Goal: Check status: Check status

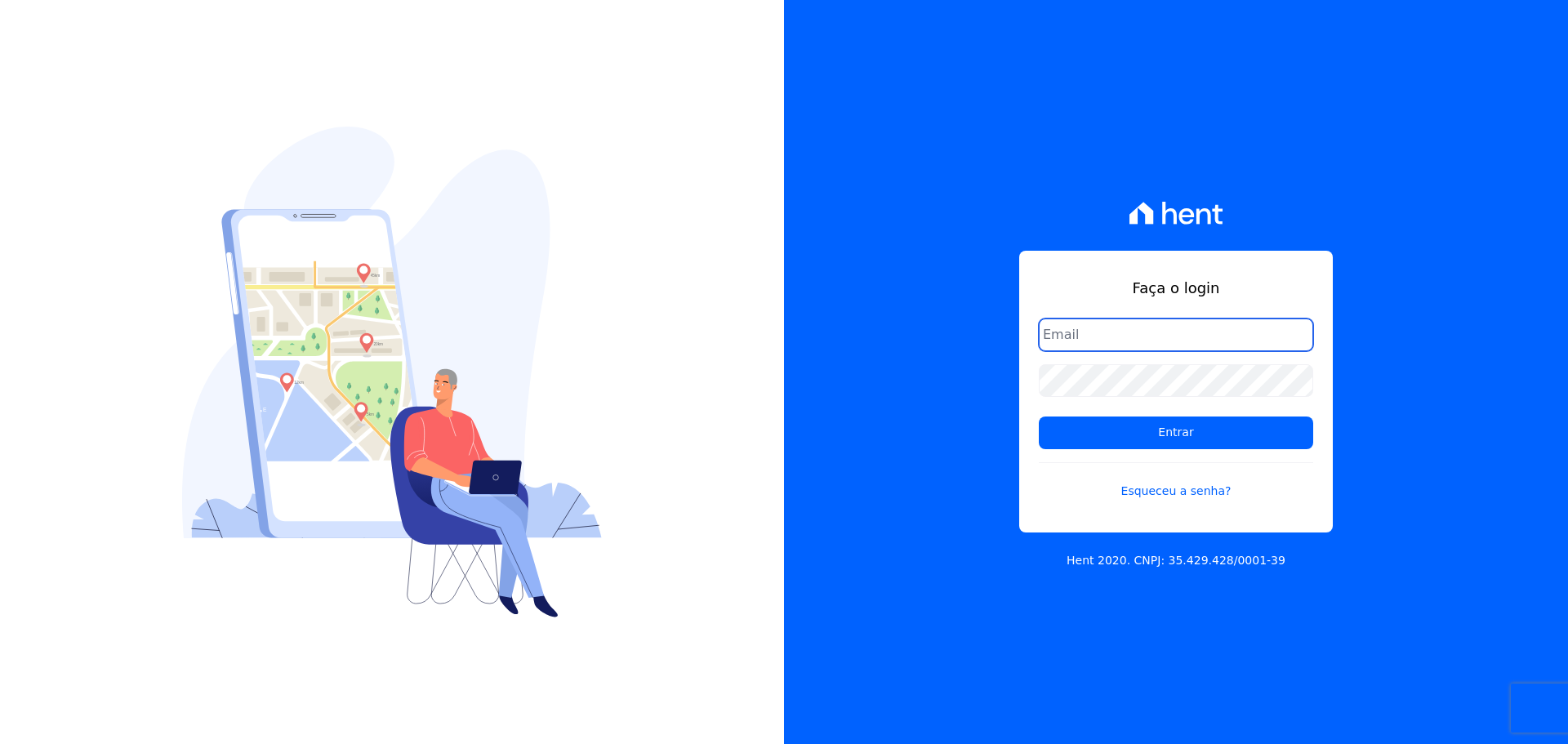
click at [1173, 333] on input "email" at bounding box center [1175, 335] width 275 height 32
type input "heloisa@ippesurbanizadora.com.br"
drag, startPoint x: 1272, startPoint y: 344, endPoint x: 823, endPoint y: 326, distance: 449.4
click at [843, 333] on div "Faça o login heloisa@ippesurbanizadora.com.br Entrar Esqueceu a senha? Hent 202…" at bounding box center [1176, 372] width 784 height 744
drag, startPoint x: 1101, startPoint y: 343, endPoint x: 1138, endPoint y: 351, distance: 37.9
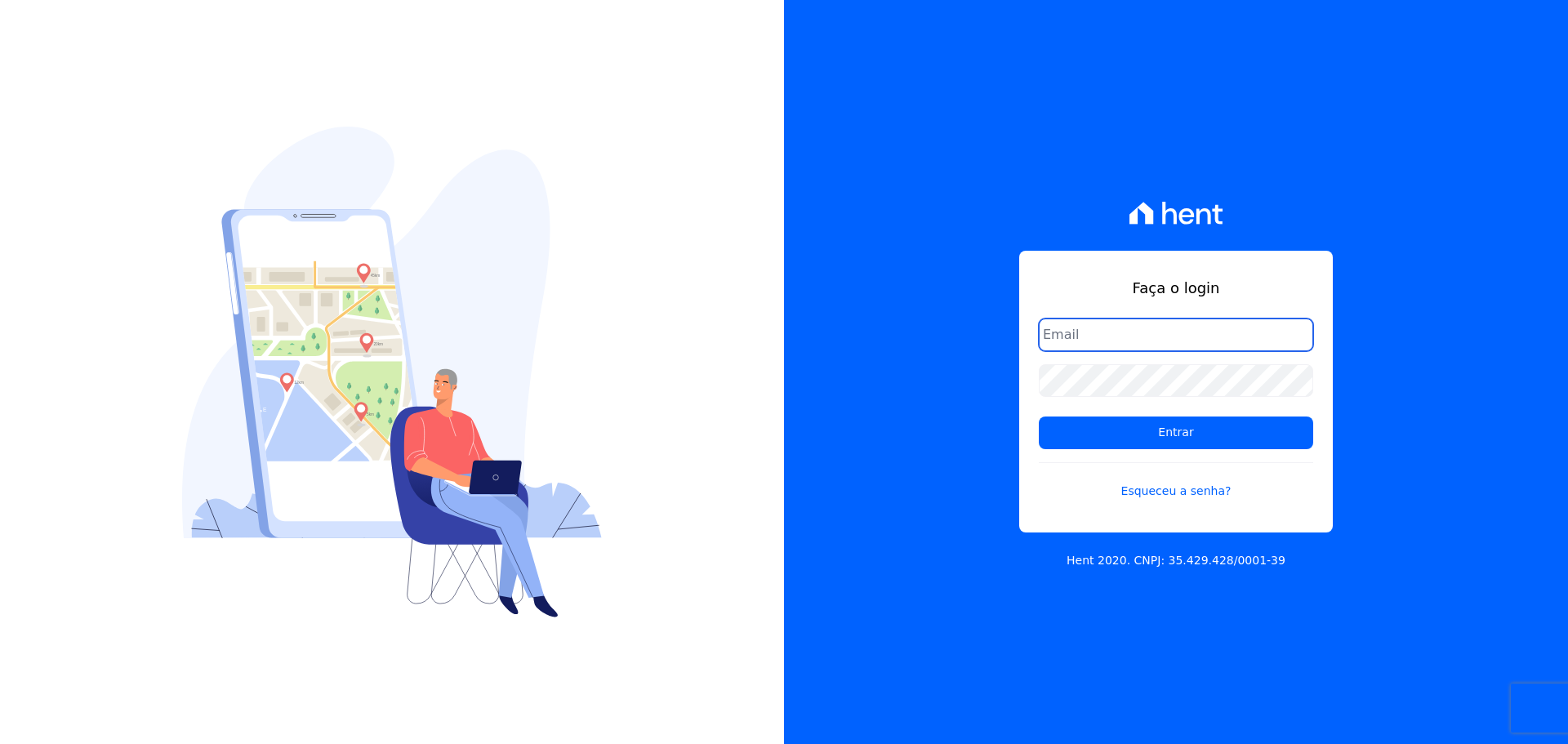
click at [1104, 343] on input "email" at bounding box center [1175, 335] width 275 height 32
type input "[EMAIL_ADDRESS][DOMAIN_NAME]"
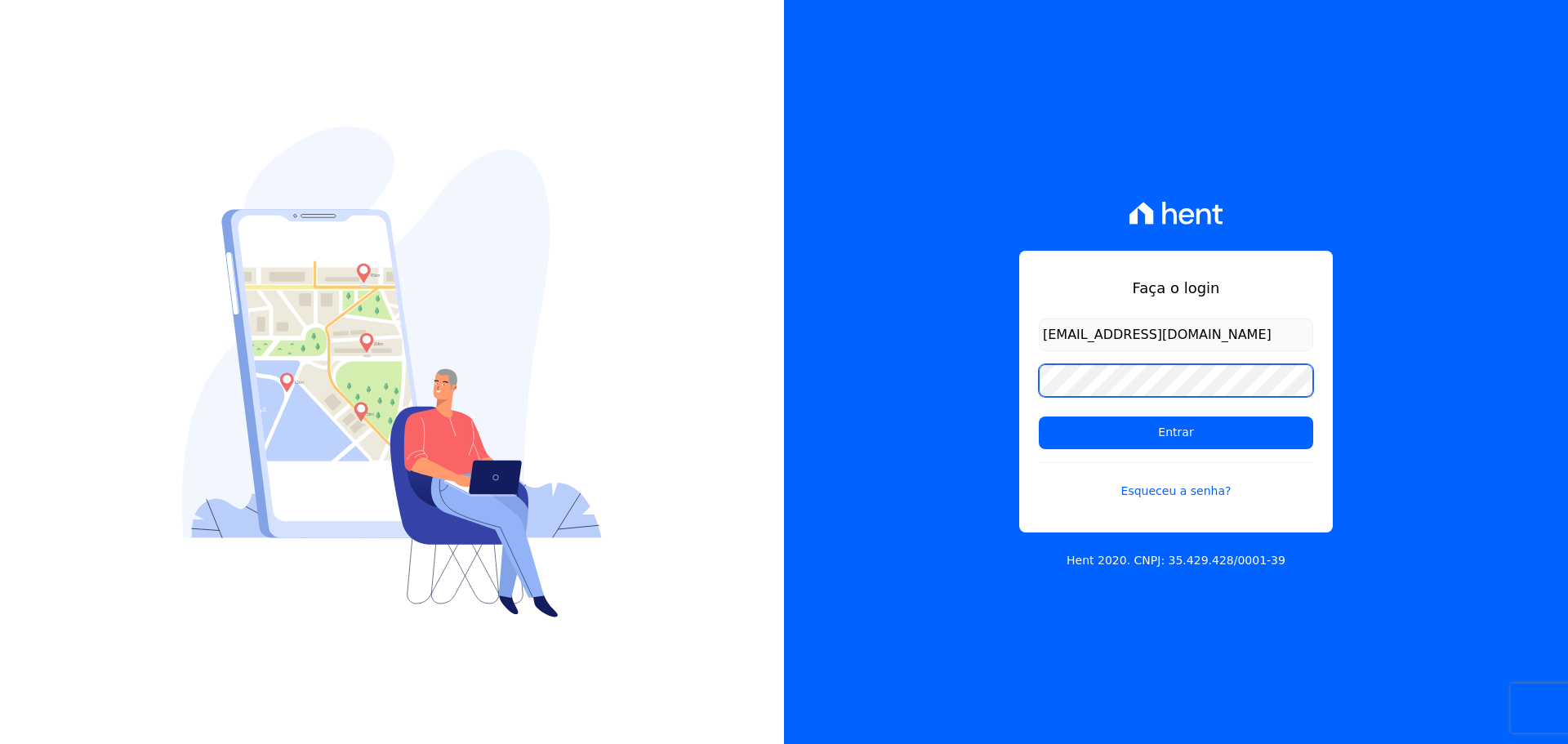
click at [1038, 417] on input "Entrar" at bounding box center [1175, 433] width 275 height 32
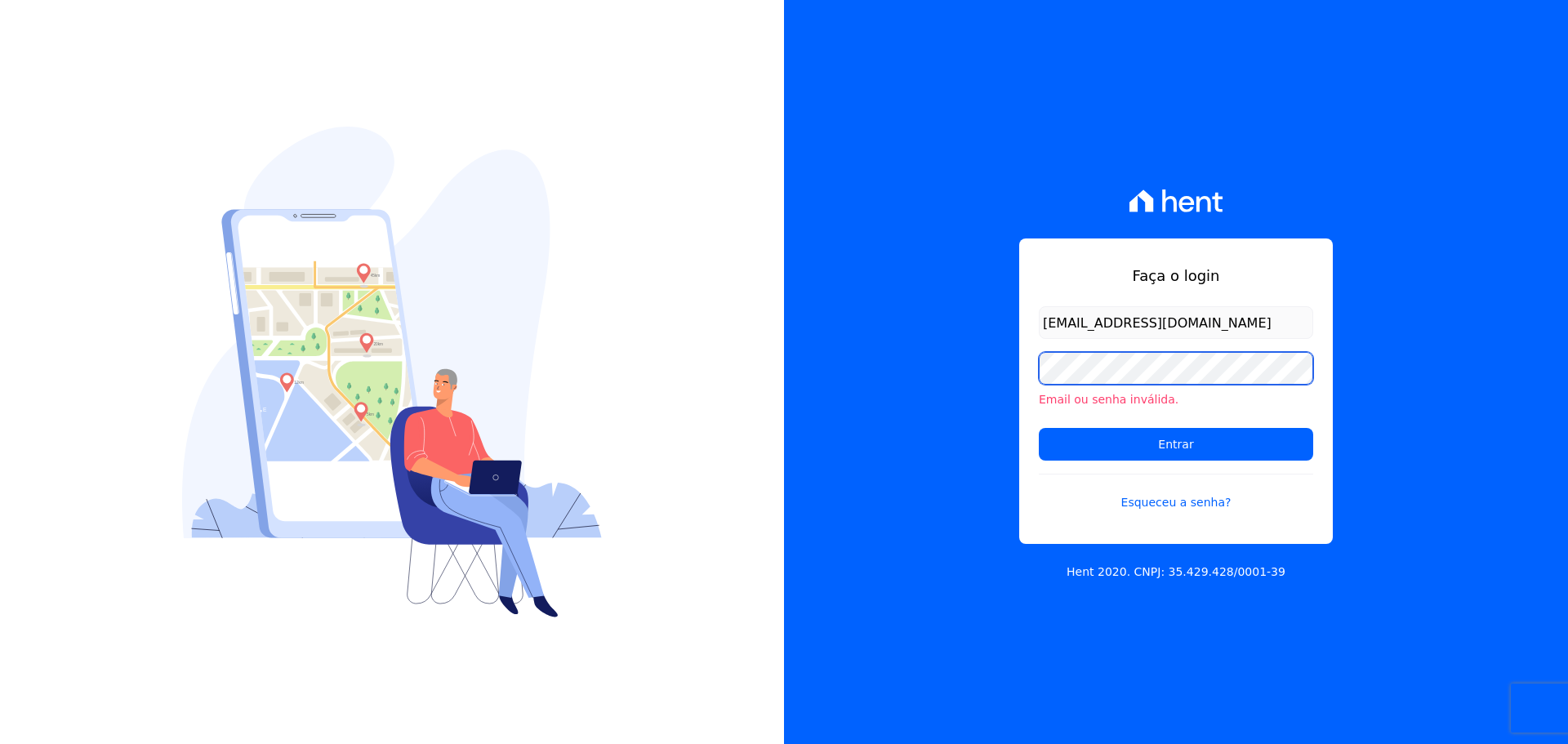
click at [1038, 428] on input "Entrar" at bounding box center [1175, 444] width 275 height 32
click at [1242, 314] on input "[EMAIL_ADDRESS][DOMAIN_NAME]" at bounding box center [1175, 322] width 275 height 32
type input "[EMAIL_ADDRESS][DOMAIN_NAME]"
click at [1038, 428] on input "Entrar" at bounding box center [1175, 444] width 275 height 32
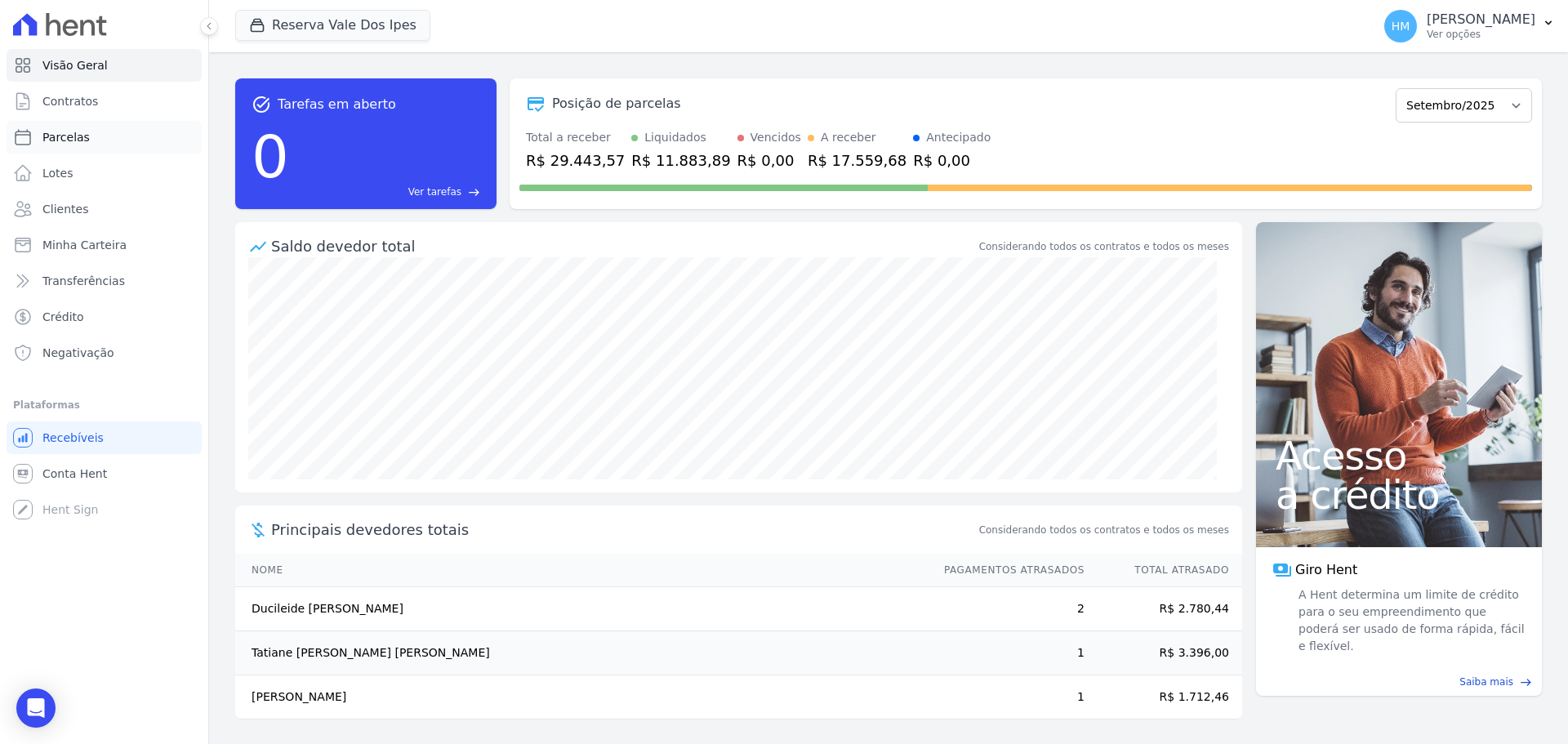
click at [76, 138] on span "Parcelas" at bounding box center [66, 137] width 47 height 17
select select
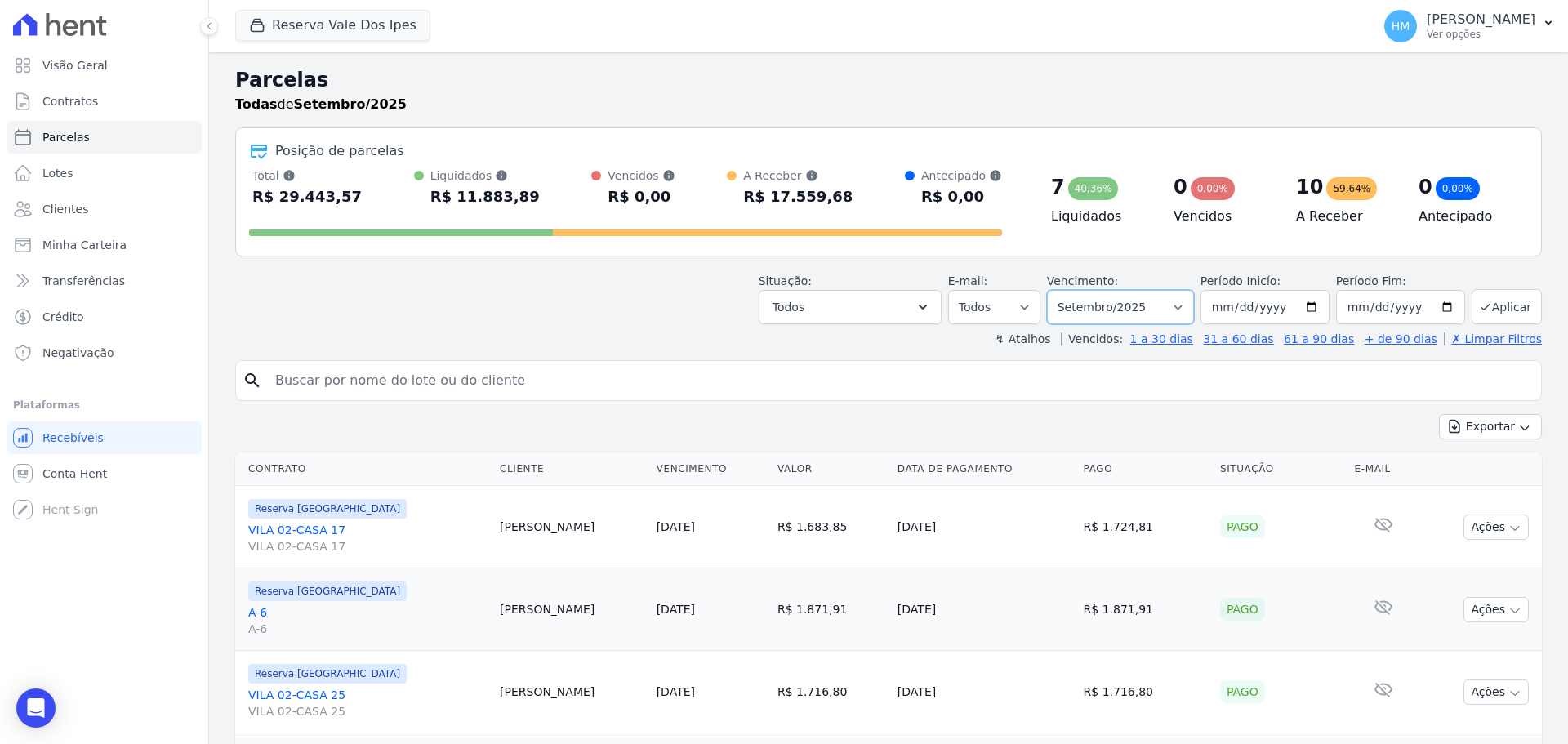
click at [1177, 309] on select "Filtrar por período ──────── Todos os meses Setembro/2024 Outubro/2024 Novembro…" at bounding box center [1120, 306] width 147 height 34
select select "06/2025"
click at [1058, 290] on select "Filtrar por período ──────── Todos os meses Setembro/2024 Outubro/2024 Novembro…" at bounding box center [1120, 306] width 147 height 34
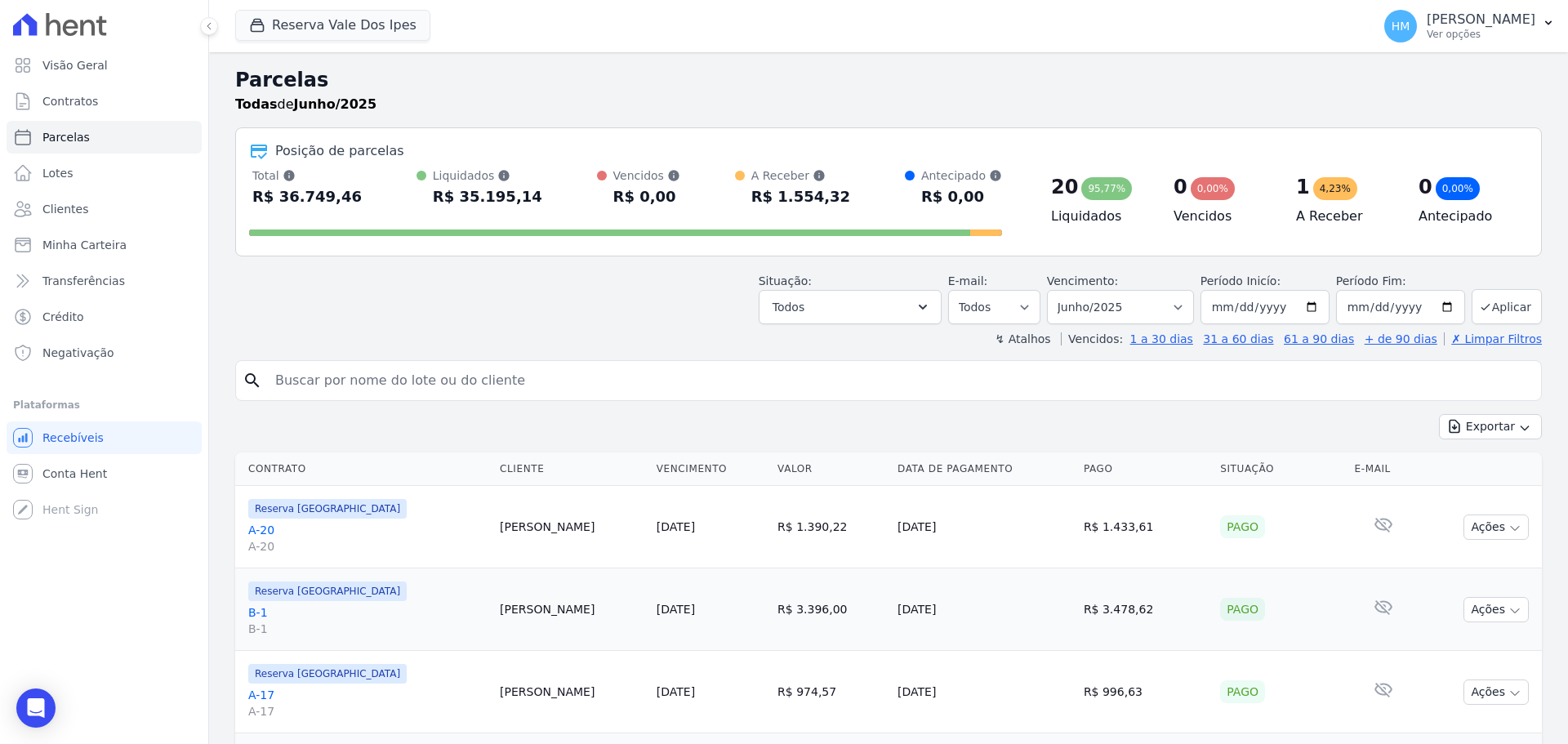
select select
click at [1191, 313] on select "Filtrar por período ──────── Todos os meses Setembro/2024 Outubro/2024 Novembro…" at bounding box center [1120, 306] width 147 height 34
select select "07/2025"
click at [1058, 290] on select "Filtrar por período ──────── Todos os meses Setembro/2024 Outubro/2024 Novembro…" at bounding box center [1120, 306] width 147 height 34
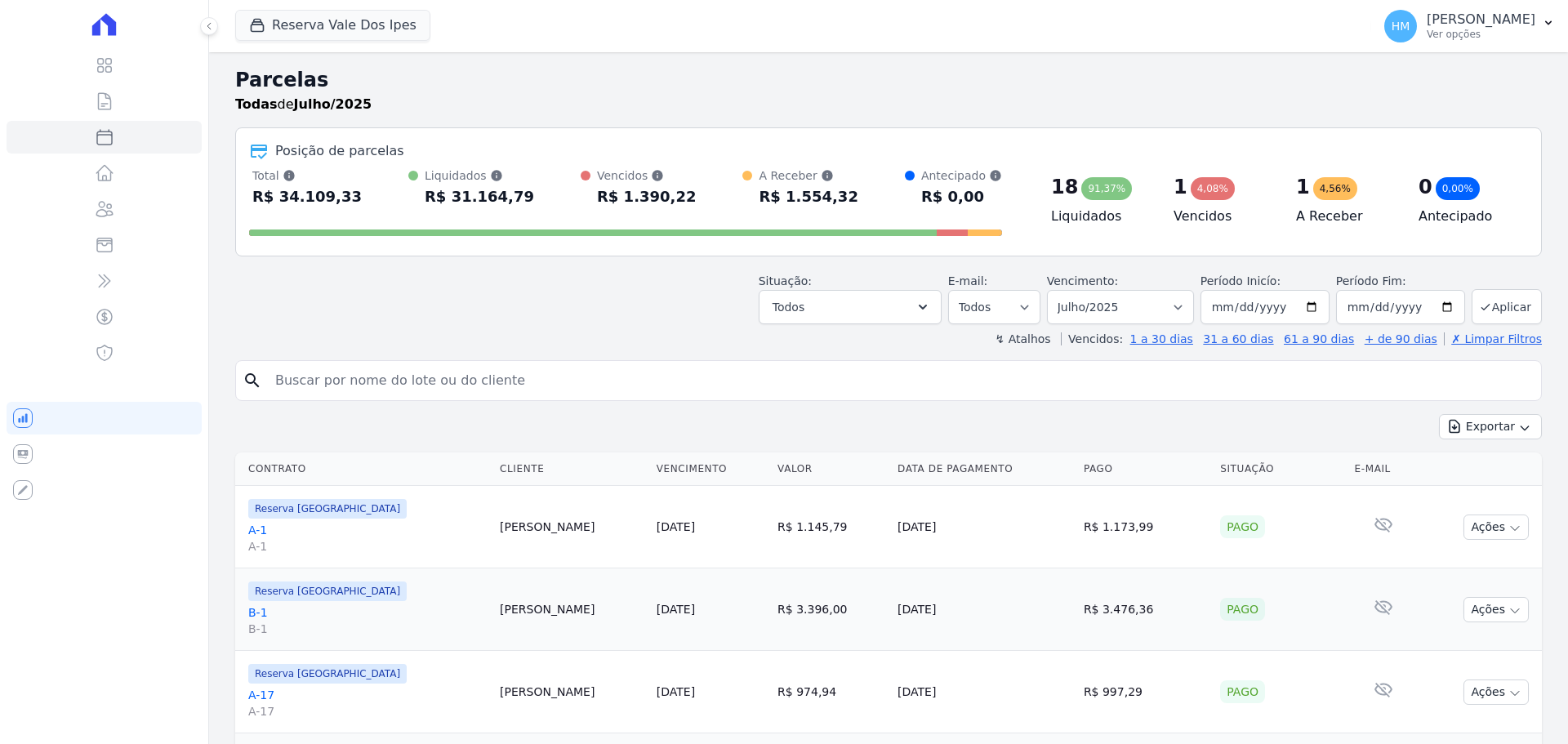
select select
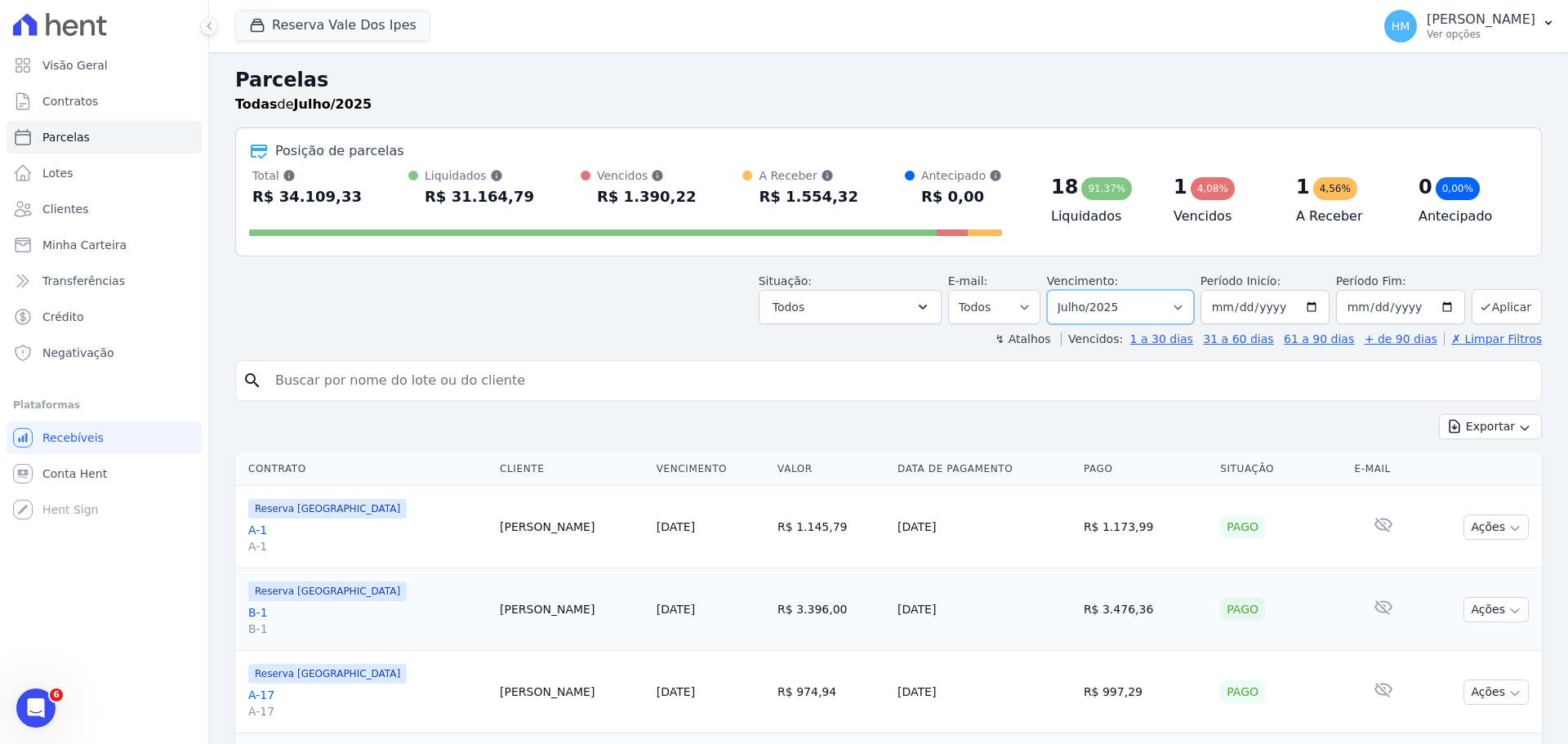
click at [1183, 319] on select "Filtrar por período ──────── Todos os meses Setembro/2024 Outubro/2024 Novembro…" at bounding box center [1120, 306] width 147 height 34
select select "08/2025"
click at [1058, 290] on select "Filtrar por período ──────── Todos os meses Setembro/2024 Outubro/2024 Novembro…" at bounding box center [1120, 306] width 147 height 34
select select
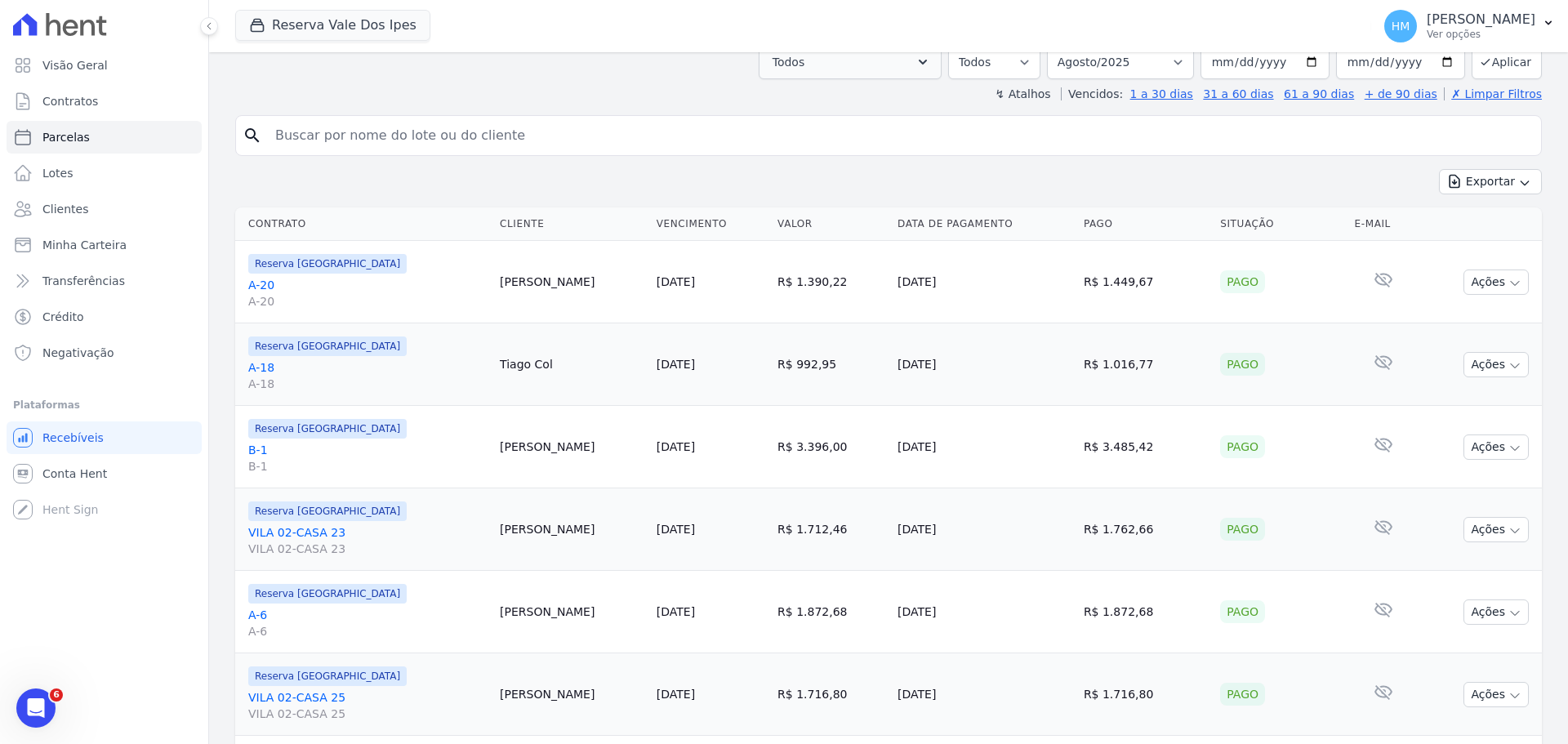
scroll to position [81, 0]
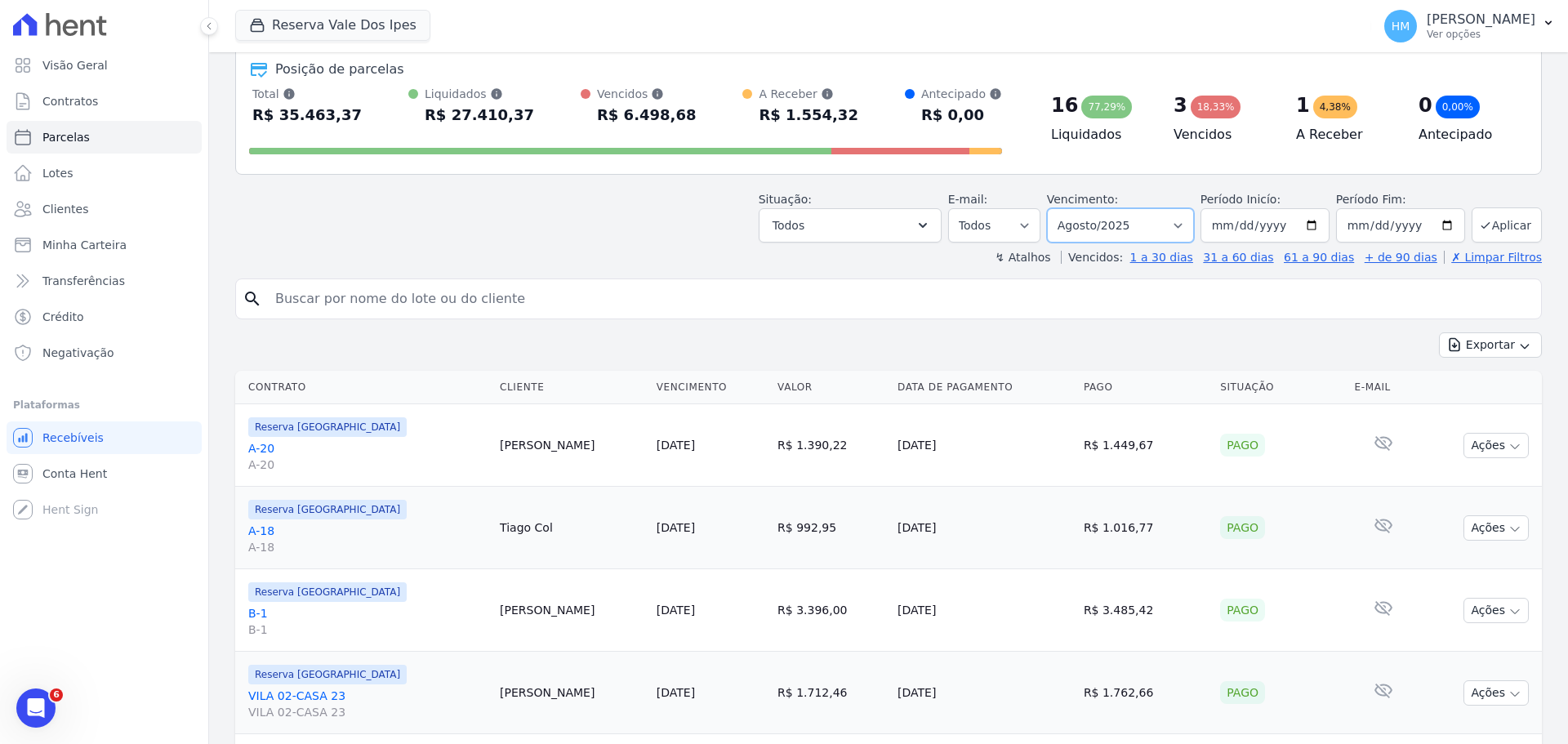
click at [1175, 223] on select "Filtrar por período ──────── Todos os meses Setembro/2024 Outubro/2024 Novembro…" at bounding box center [1120, 225] width 147 height 34
select select "09/2025"
click at [1058, 208] on select "Filtrar por período ──────── Todos os meses Setembro/2024 Outubro/2024 Novembro…" at bounding box center [1120, 225] width 147 height 34
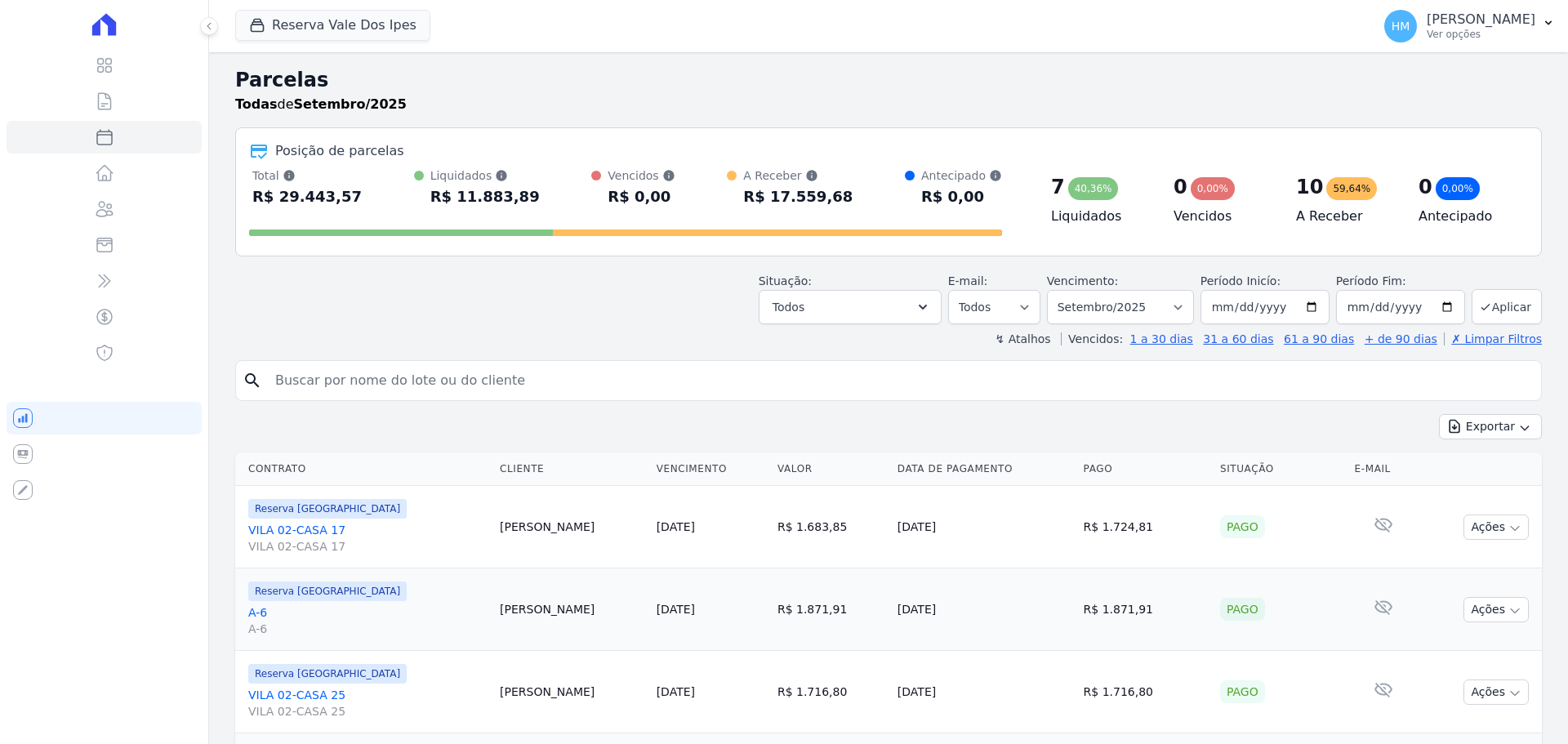
select select
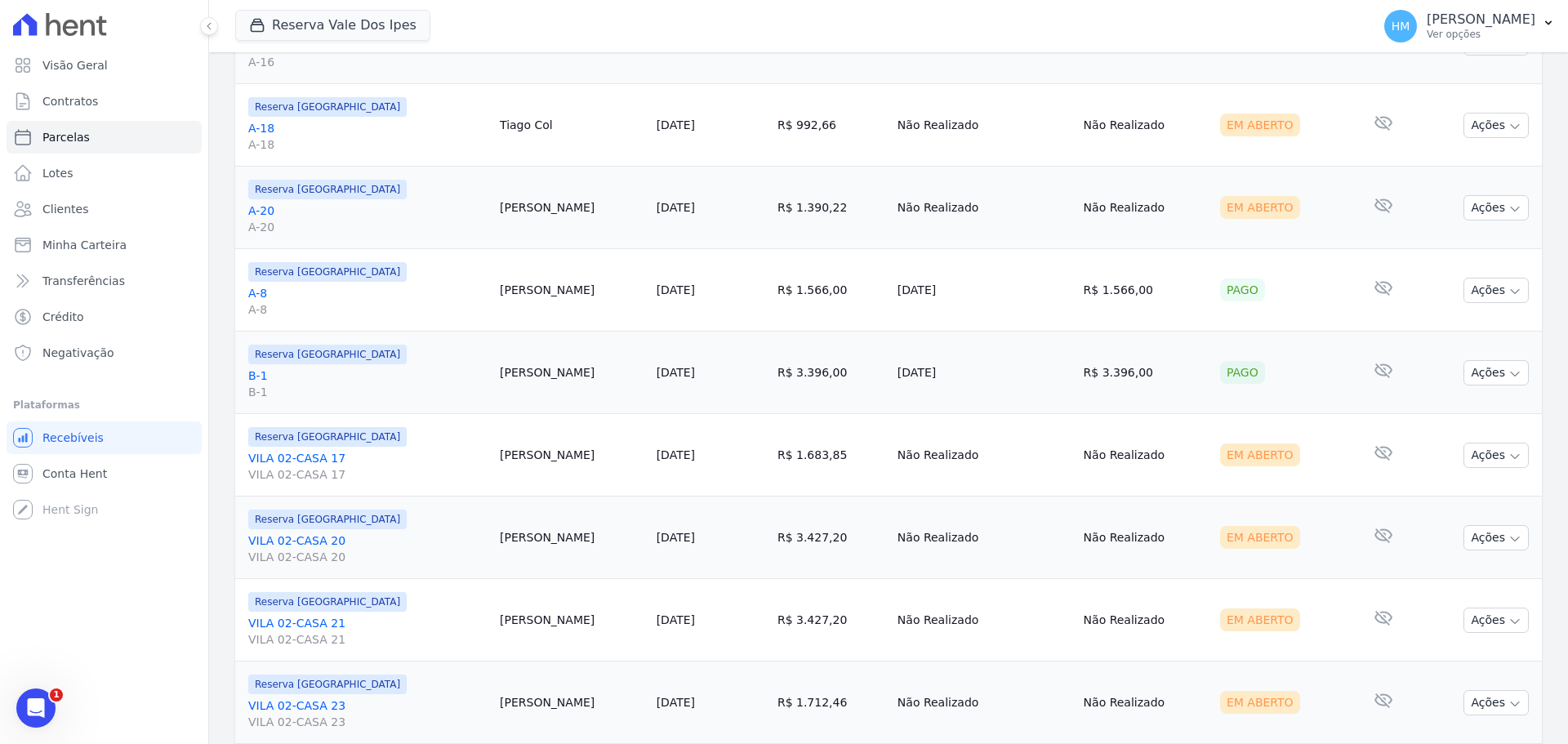
scroll to position [1143, 0]
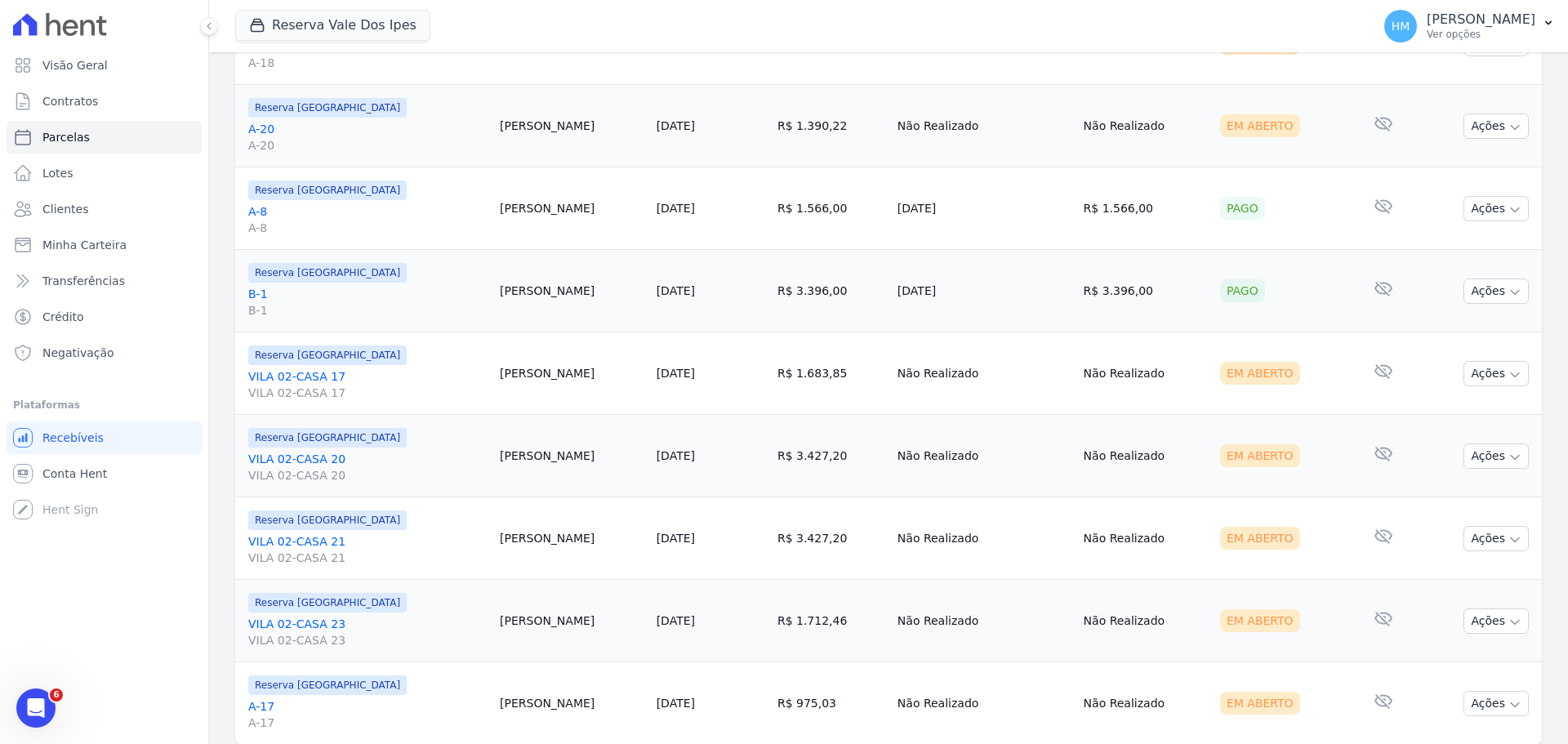
drag, startPoint x: 867, startPoint y: 291, endPoint x: 1082, endPoint y: 315, distance: 216.3
click at [1256, 285] on tr "Reserva Vale dos Ipes B-1 B-1 Tatiane Nascimento 20/09/2025 R$ 3.396,00 11/09/2…" at bounding box center [888, 291] width 1307 height 82
drag, startPoint x: 966, startPoint y: 311, endPoint x: 893, endPoint y: 315, distance: 73.1
click at [965, 311] on td "11/09/2025" at bounding box center [984, 291] width 186 height 82
click at [664, 291] on link "20/09/2025" at bounding box center [676, 291] width 38 height 13
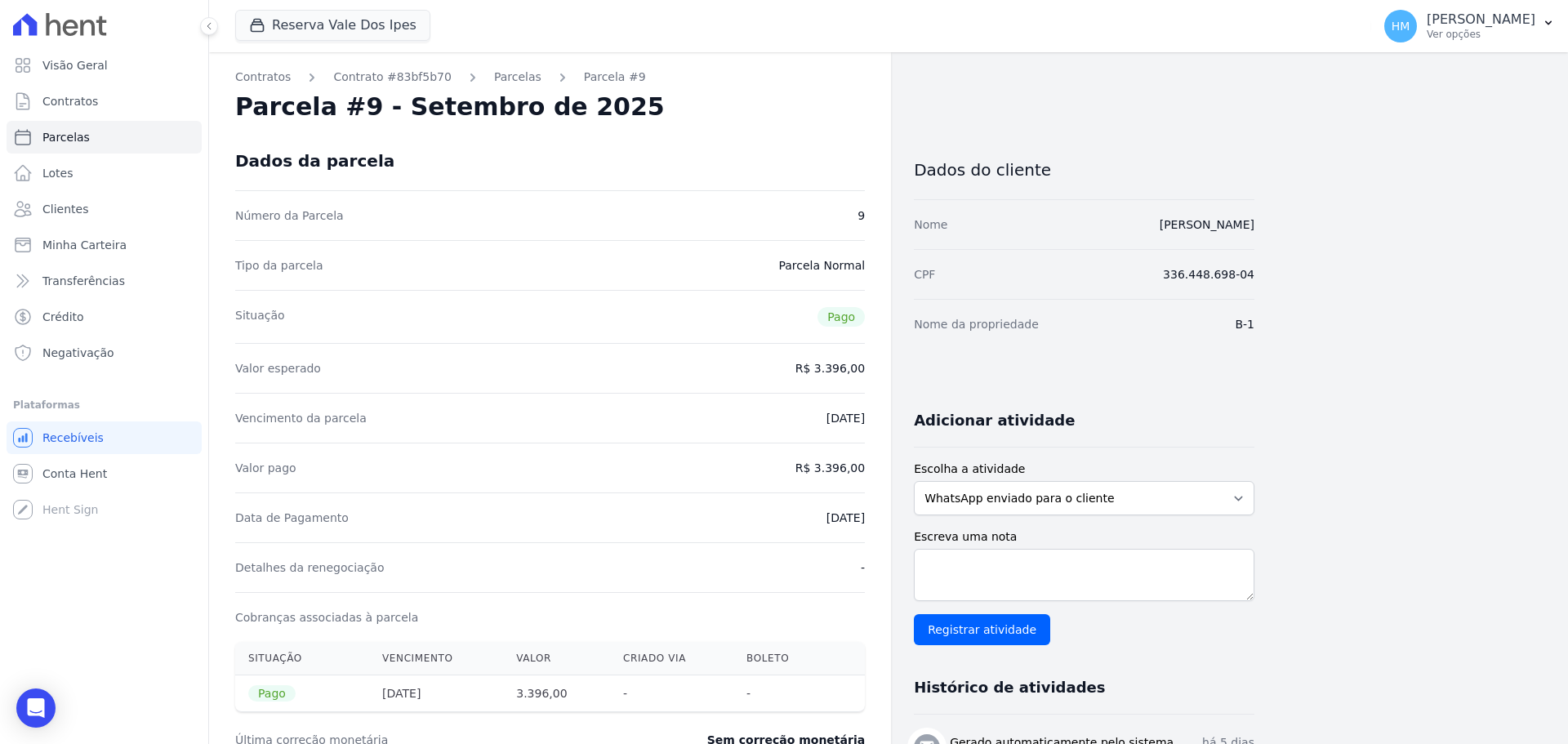
drag, startPoint x: 810, startPoint y: 419, endPoint x: 871, endPoint y: 437, distance: 63.6
click at [831, 526] on div "Data de Pagamento 11/09/2025" at bounding box center [550, 517] width 630 height 50
